Goal: Check status: Check status

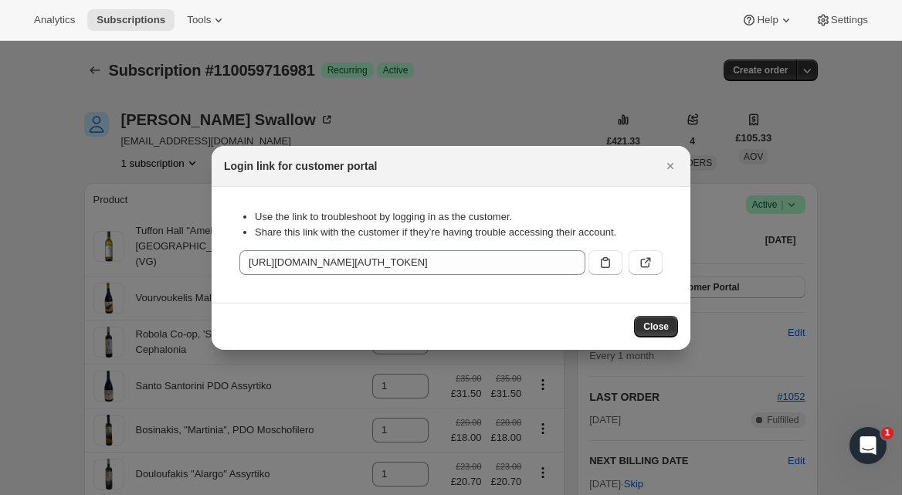
drag, startPoint x: 674, startPoint y: 165, endPoint x: 631, endPoint y: 168, distance: 43.3
click at [674, 165] on icon "Close" at bounding box center [669, 165] width 15 height 15
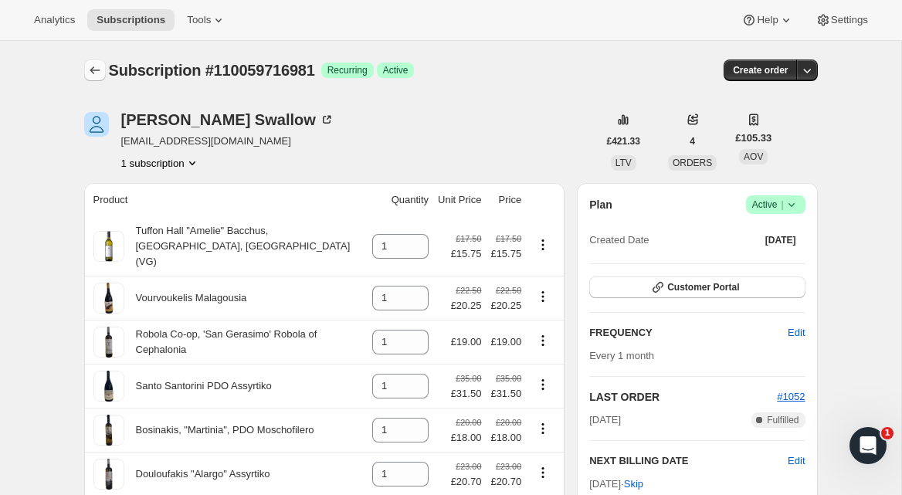
click at [93, 73] on icon "Subscriptions" at bounding box center [95, 70] width 10 height 8
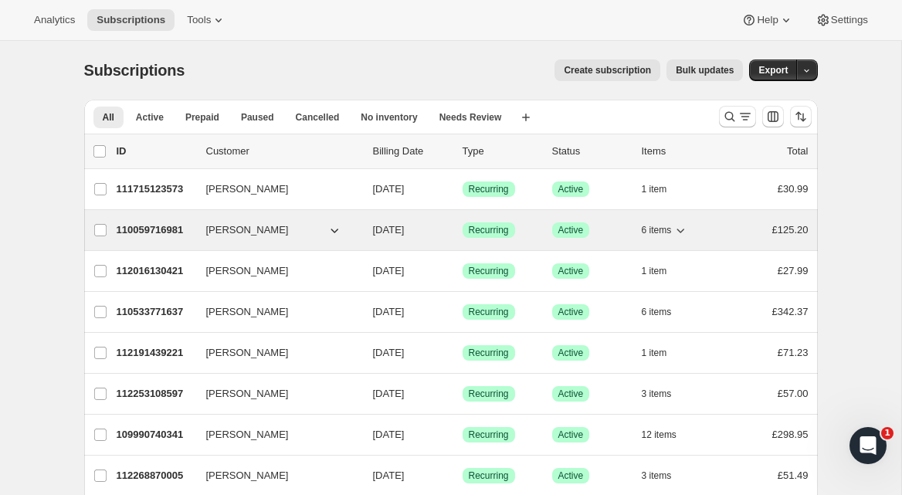
click at [157, 228] on p "110059716981" at bounding box center [155, 229] width 77 height 15
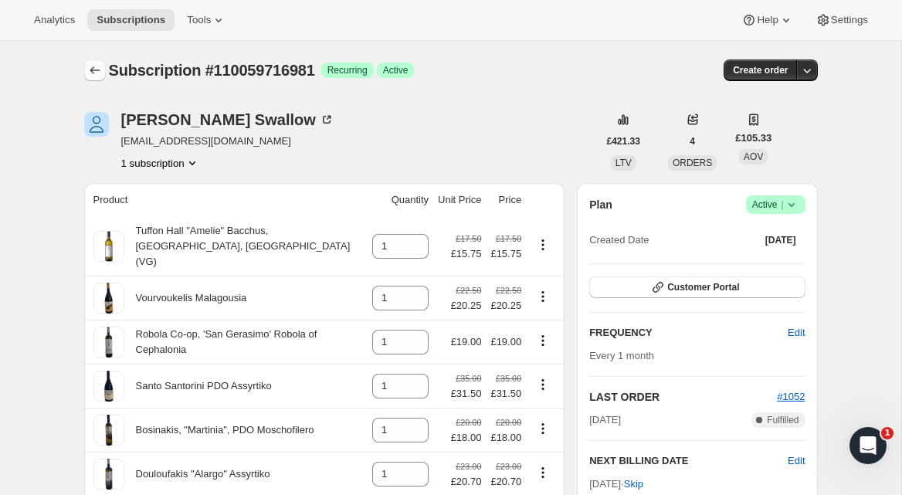
click at [92, 71] on icon "Subscriptions" at bounding box center [94, 70] width 15 height 15
